Goal: Task Accomplishment & Management: Manage account settings

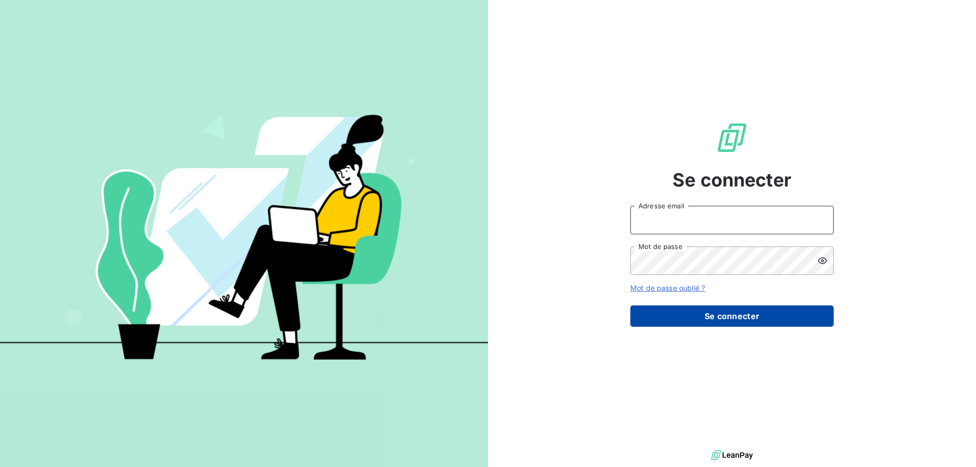
type input "[EMAIL_ADDRESS][DOMAIN_NAME]"
click at [728, 318] on button "Se connecter" at bounding box center [731, 316] width 203 height 21
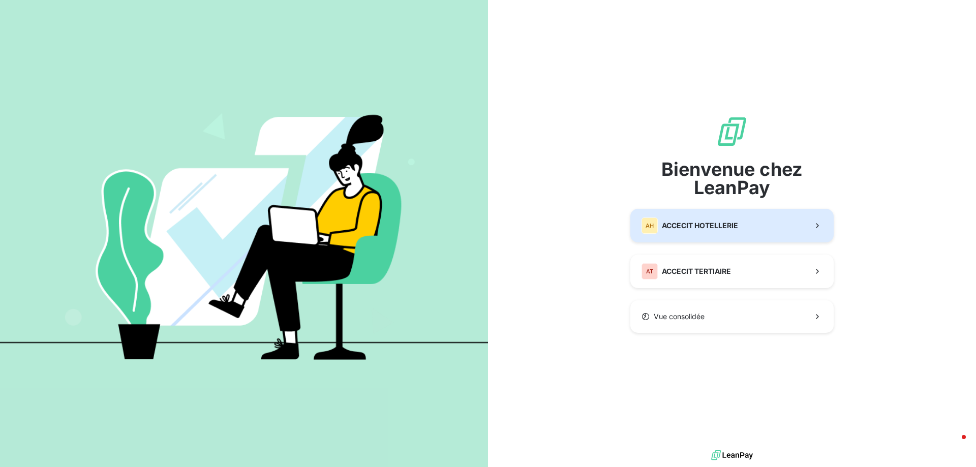
click at [756, 230] on button "AH ACCECIT HOTELLERIE" at bounding box center [731, 226] width 203 height 34
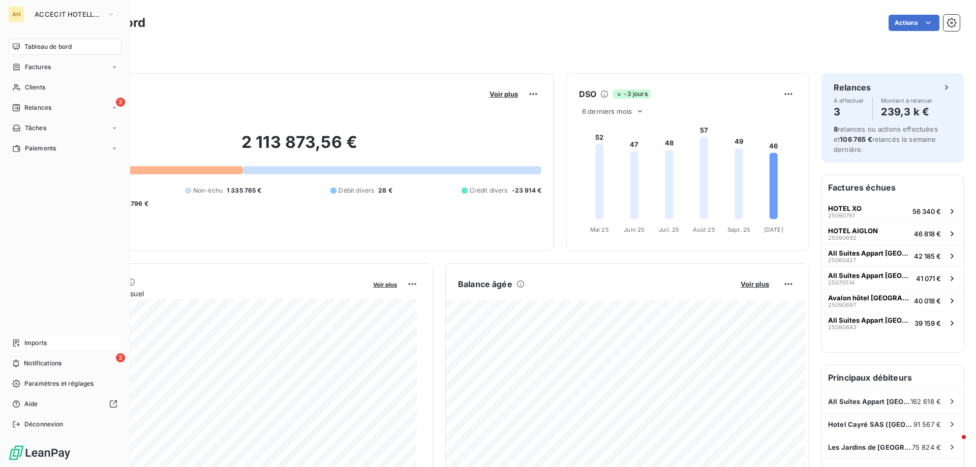
click at [40, 344] on span "Imports" at bounding box center [35, 343] width 22 height 9
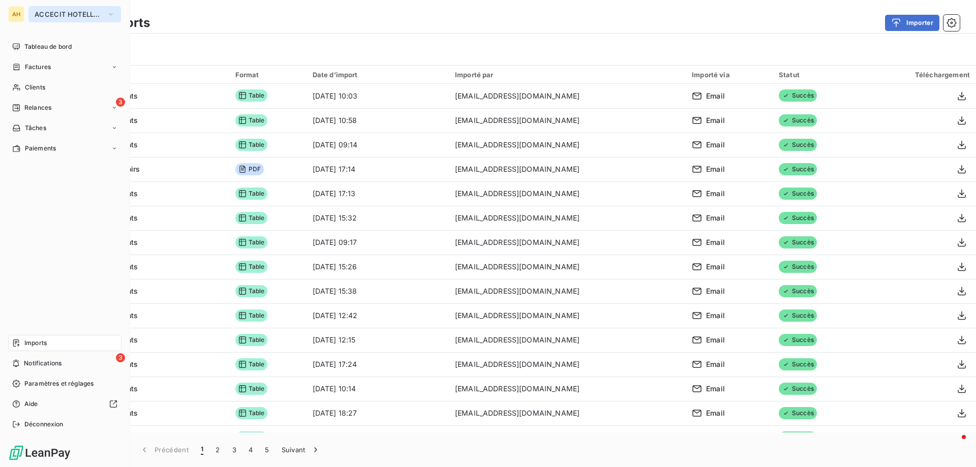
click at [38, 15] on span "ACCECIT HOTELLERIE" at bounding box center [69, 14] width 68 height 8
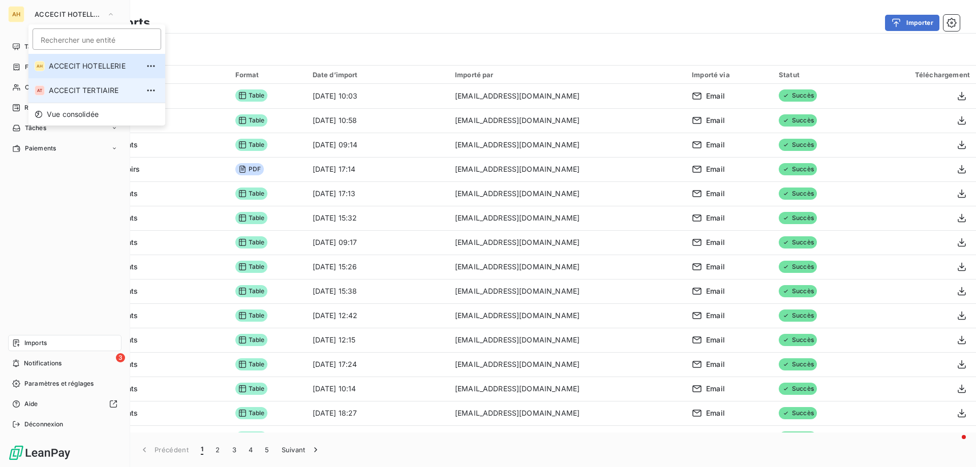
click at [69, 91] on span "ACCECIT TERTIAIRE" at bounding box center [94, 90] width 90 height 10
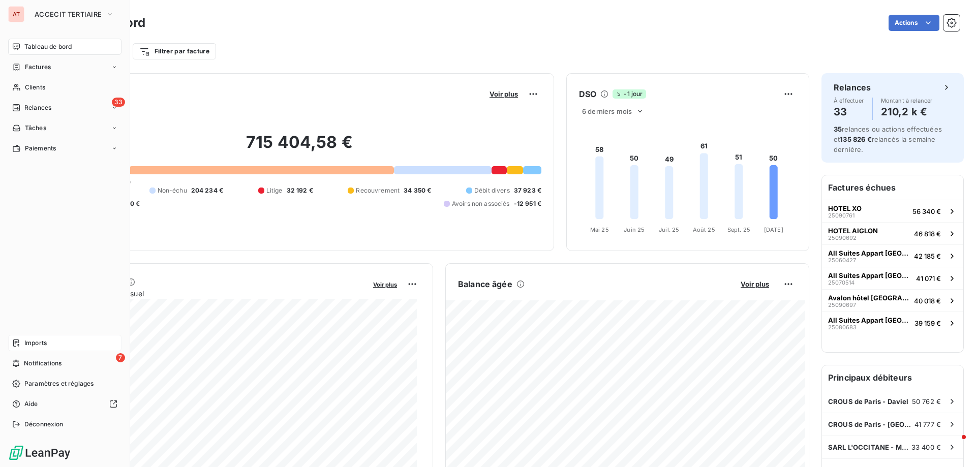
click at [49, 345] on div "Imports" at bounding box center [64, 343] width 113 height 16
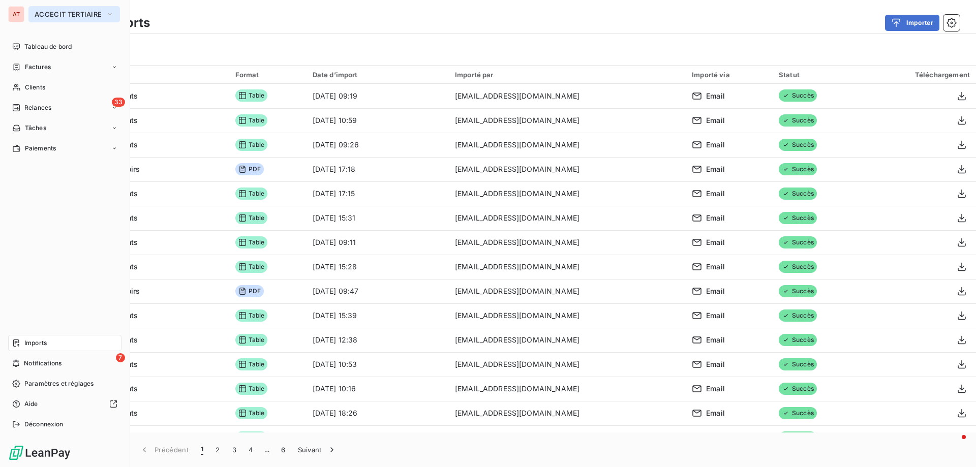
click at [59, 8] on button "ACCECIT TERTIAIRE" at bounding box center [74, 14] width 92 height 16
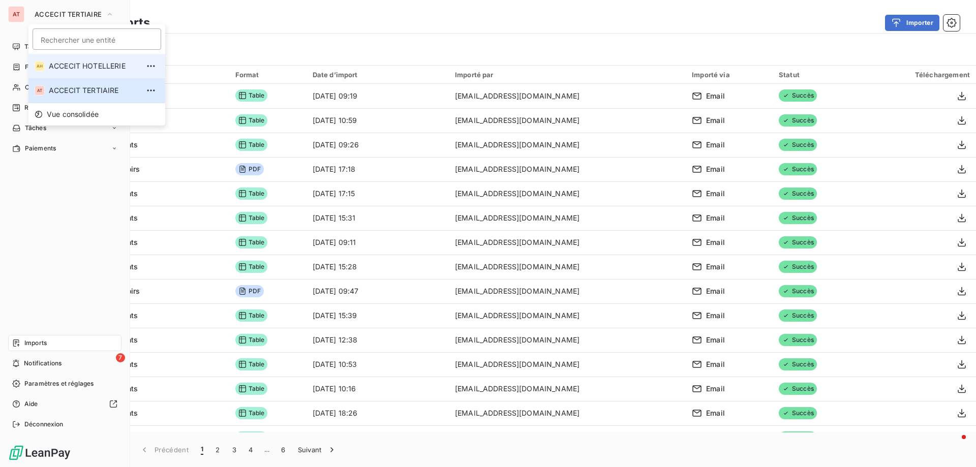
click at [75, 67] on span "ACCECIT HOTELLERIE" at bounding box center [94, 66] width 90 height 10
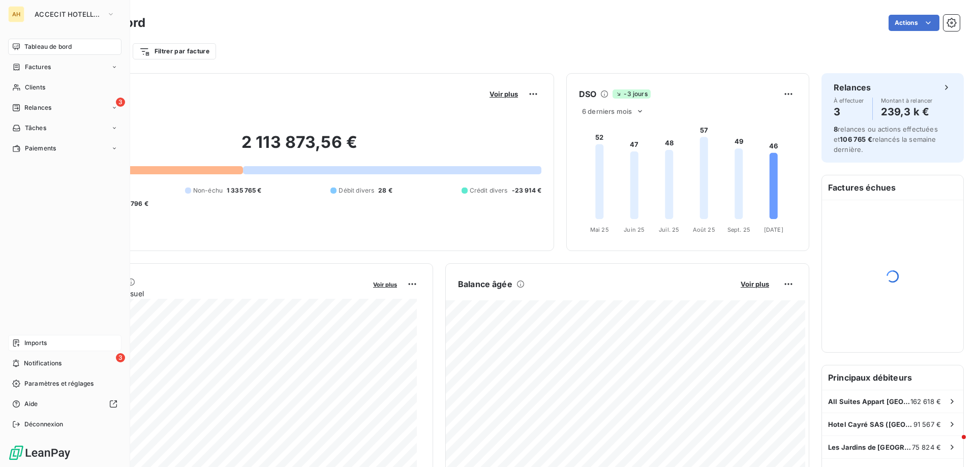
click at [49, 339] on div "Imports" at bounding box center [64, 343] width 113 height 16
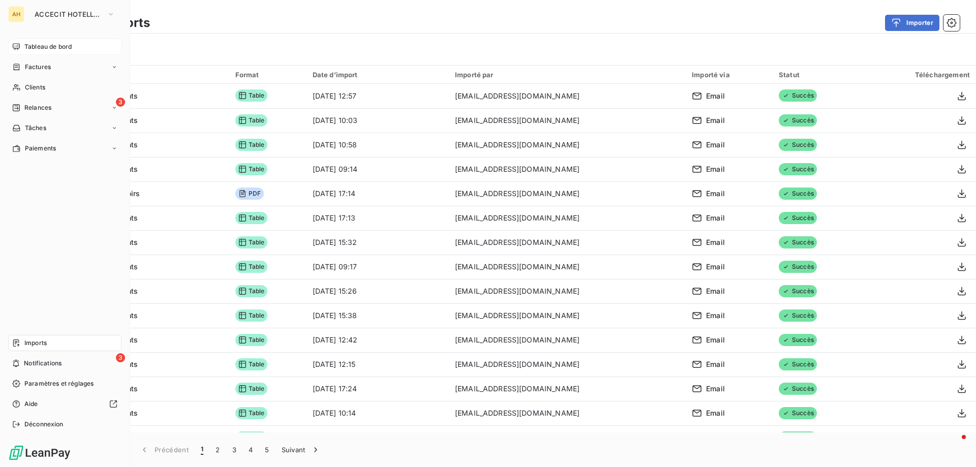
click at [85, 47] on div "Tableau de bord" at bounding box center [64, 47] width 113 height 16
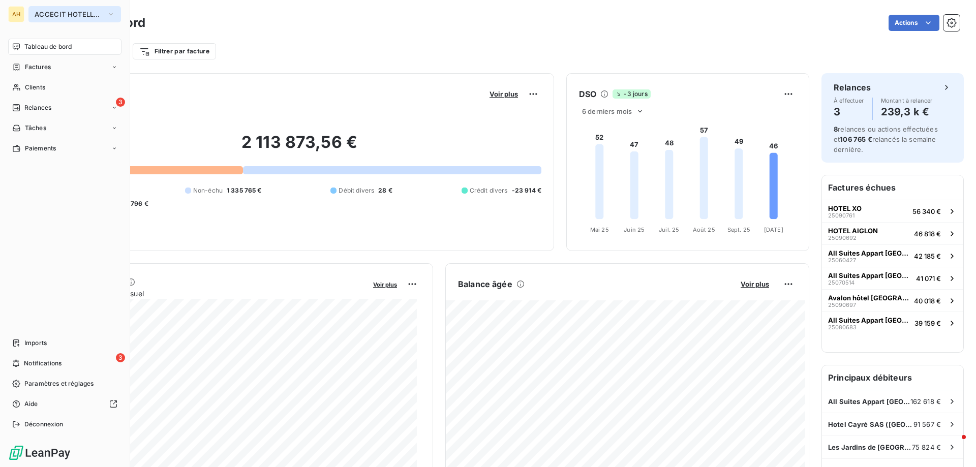
click at [81, 17] on span "ACCECIT HOTELLERIE" at bounding box center [69, 14] width 68 height 8
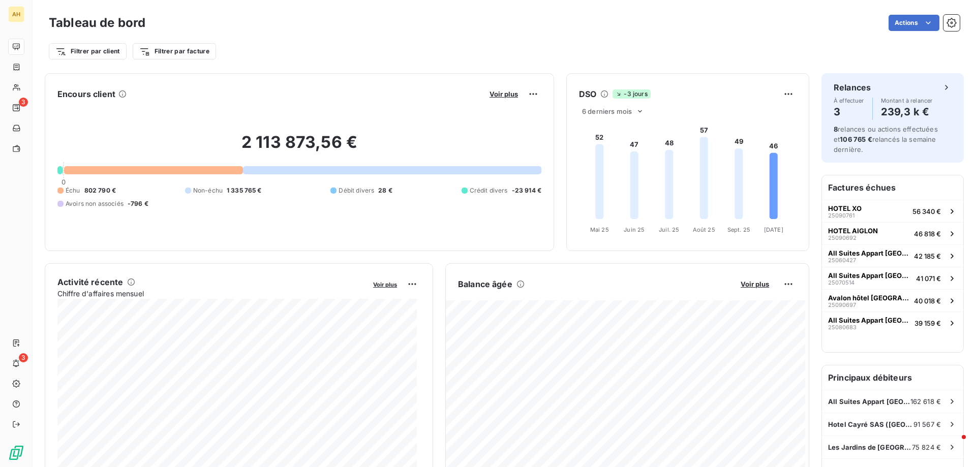
click at [376, 54] on div "Filtrer par client Filtrer par facture" at bounding box center [504, 51] width 911 height 19
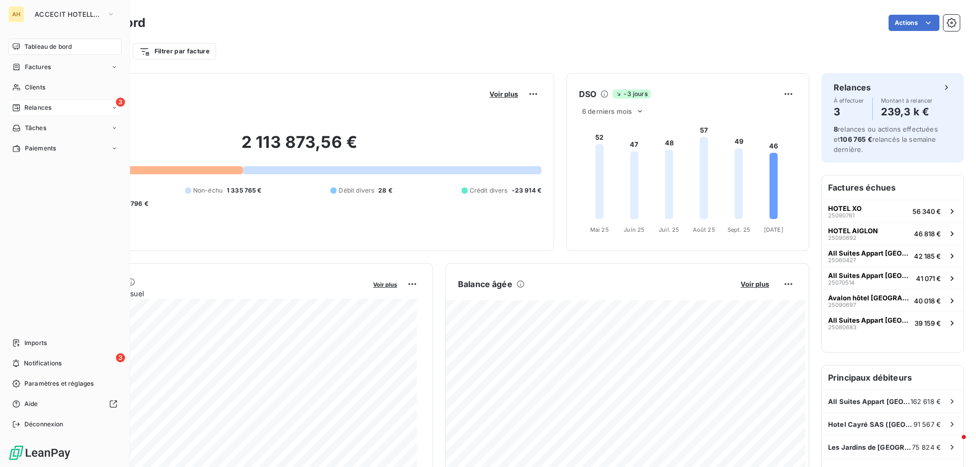
click at [70, 107] on div "3 Relances" at bounding box center [64, 108] width 113 height 16
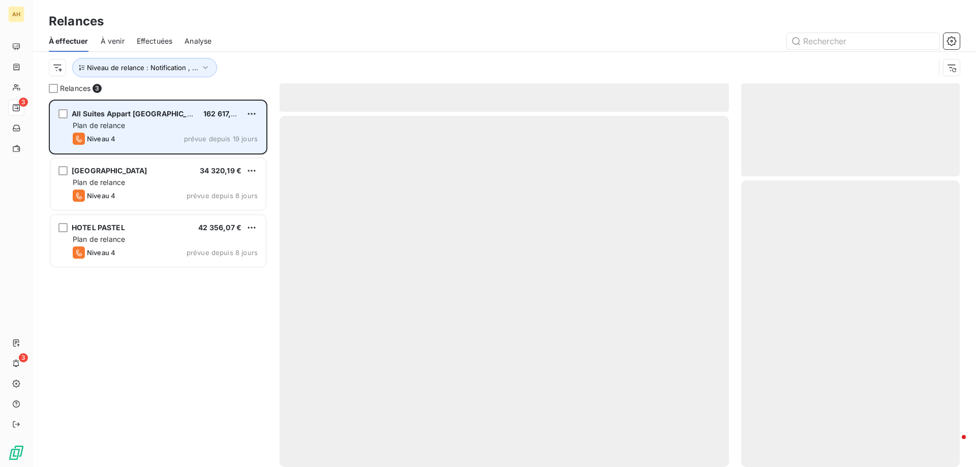
scroll to position [360, 211]
